Goal: Find specific fact: Find specific fact

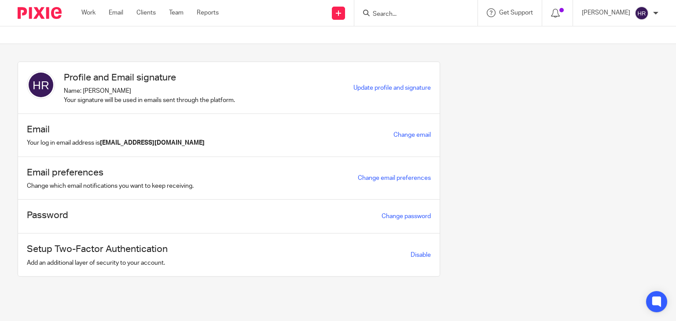
click at [386, 12] on input "Search" at bounding box center [411, 15] width 79 height 8
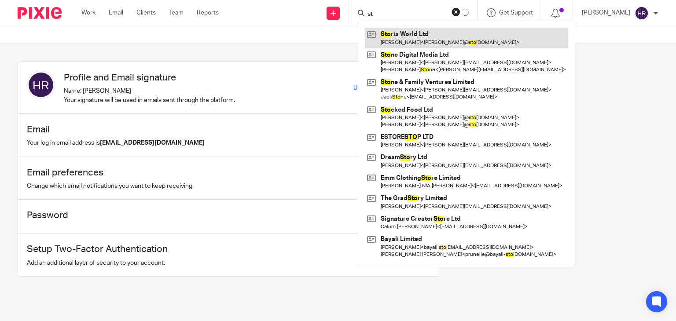
type input "s"
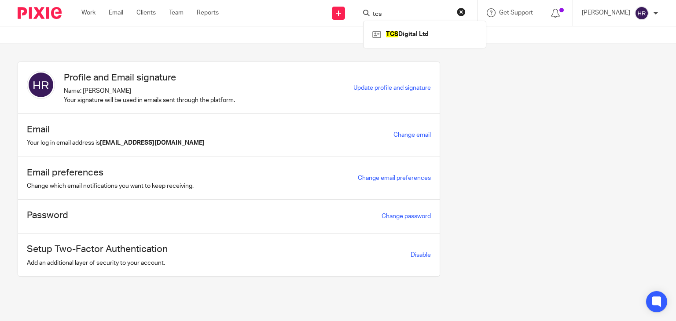
type input "tcs"
click at [387, 32] on link at bounding box center [424, 34] width 109 height 13
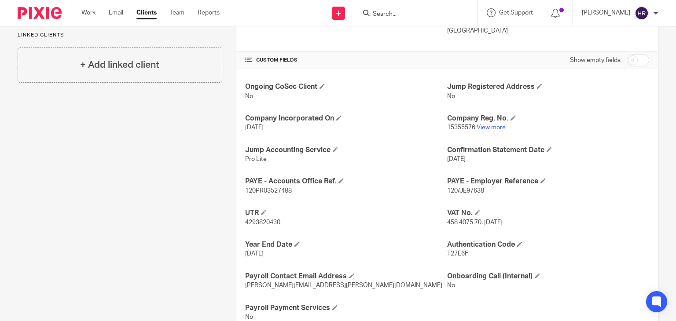
scroll to position [292, 0]
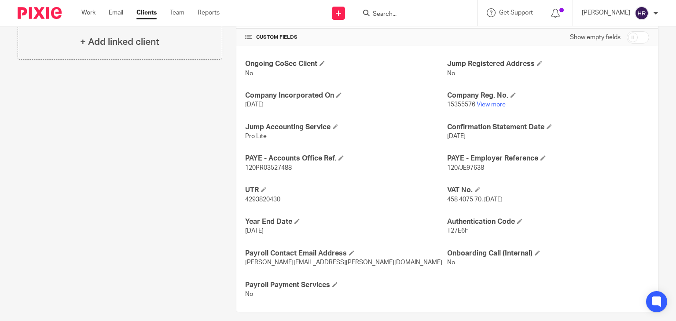
click at [486, 99] on h4 "Company Reg. No." at bounding box center [548, 95] width 202 height 9
click at [486, 106] on link "View more" at bounding box center [491, 105] width 29 height 6
